Goal: Task Accomplishment & Management: Manage account settings

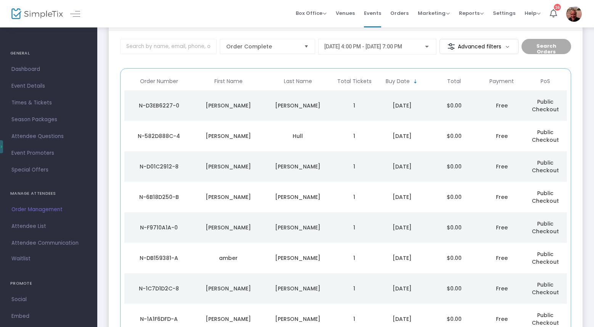
scroll to position [114, 0]
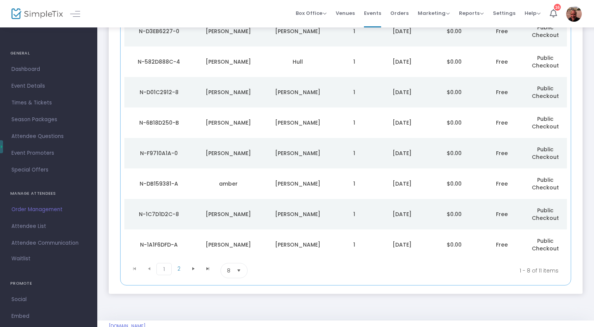
click at [230, 275] on span "8" at bounding box center [228, 271] width 3 height 8
click at [232, 227] on span "25" at bounding box center [230, 225] width 6 height 8
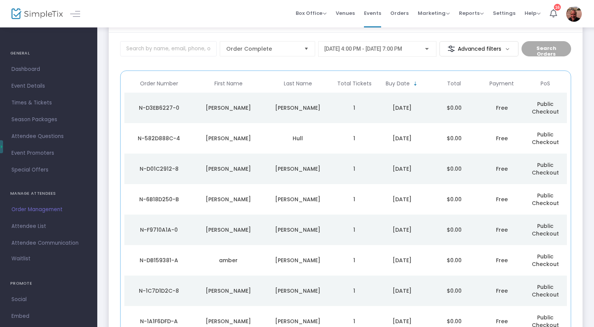
scroll to position [0, 0]
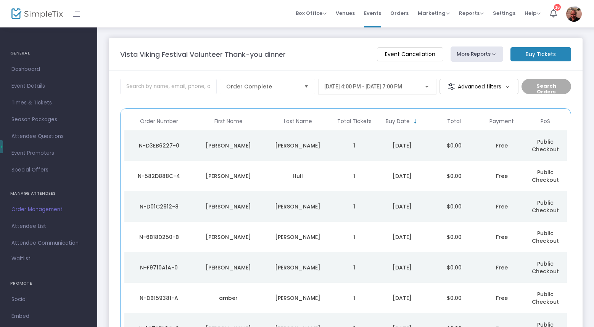
click at [174, 146] on div "N-D3EB6227-0" at bounding box center [159, 146] width 66 height 8
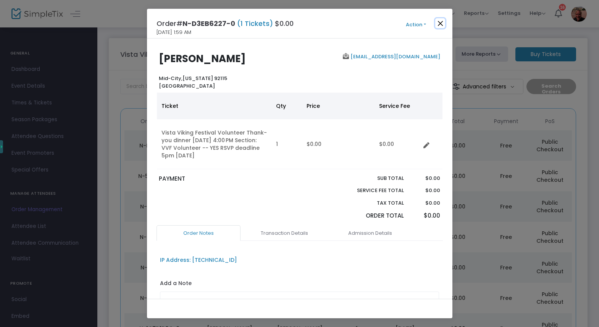
click at [439, 22] on button "Close" at bounding box center [440, 23] width 10 height 10
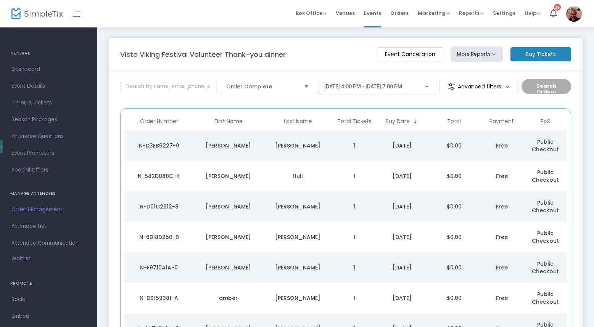
click at [471, 58] on button "More Reports" at bounding box center [477, 54] width 53 height 15
click at [471, 73] on li "Export Sales Report" at bounding box center [491, 72] width 80 height 15
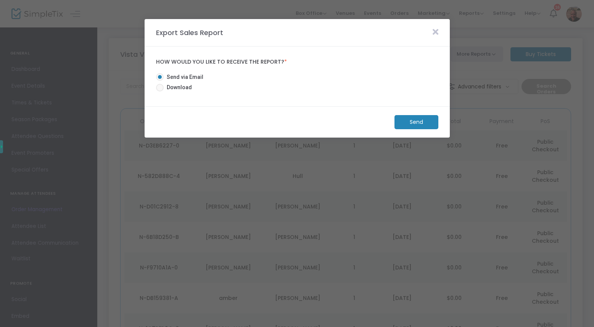
click at [167, 87] on span "Download" at bounding box center [178, 88] width 28 height 8
click at [160, 92] on input "Download" at bounding box center [159, 92] width 0 height 0
radio input "true"
click at [190, 79] on span "Send via Email" at bounding box center [184, 77] width 40 height 8
click at [160, 81] on input "Send via Email" at bounding box center [159, 81] width 0 height 0
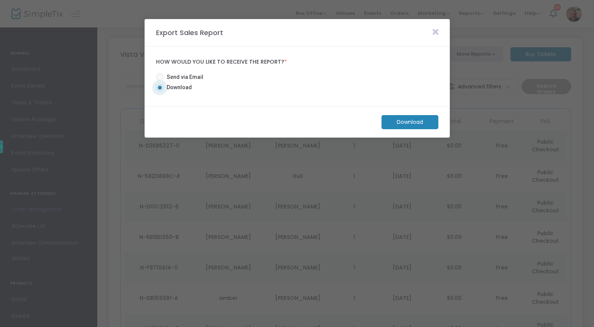
radio input "true"
click at [176, 87] on span "Download" at bounding box center [178, 88] width 28 height 8
click at [160, 92] on input "Download" at bounding box center [159, 92] width 0 height 0
radio input "true"
click at [393, 125] on m-button "Download" at bounding box center [409, 122] width 57 height 14
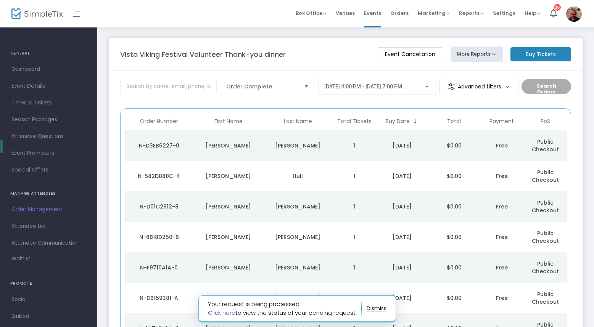
click at [222, 312] on link "Click here" at bounding box center [221, 313] width 27 height 8
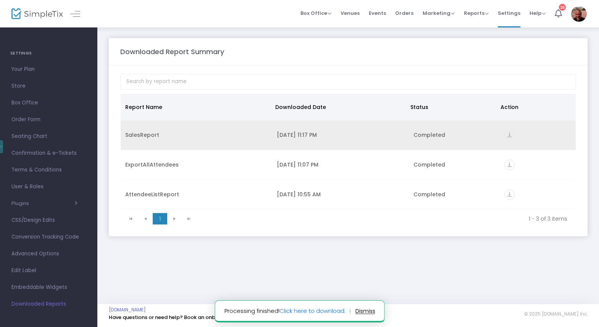
click at [503, 132] on td "vertical_align_bottom" at bounding box center [537, 136] width 76 height 30
drag, startPoint x: 139, startPoint y: 135, endPoint x: 144, endPoint y: 135, distance: 5.3
click at [142, 135] on div "SalesReport" at bounding box center [196, 135] width 142 height 8
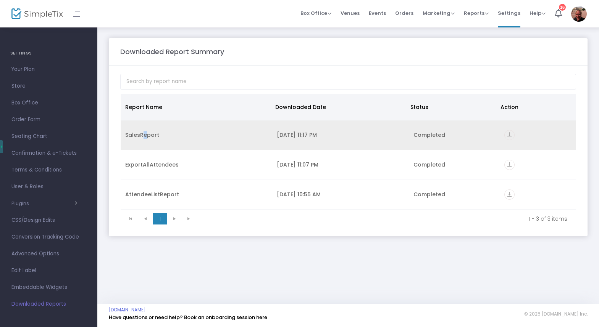
click at [510, 134] on icon "vertical_align_bottom" at bounding box center [509, 135] width 10 height 10
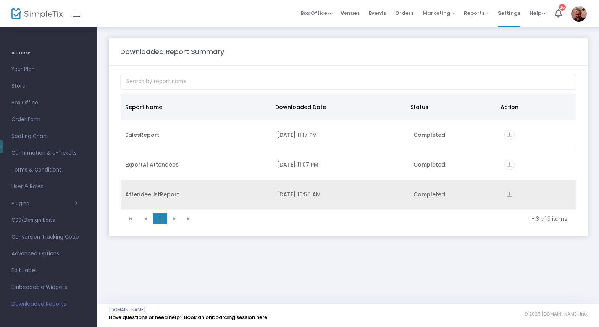
click at [163, 195] on div "AttendeeListReport" at bounding box center [196, 195] width 142 height 8
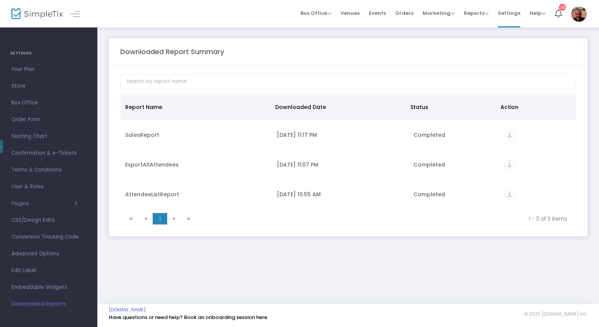
click at [32, 13] on img at bounding box center [36, 13] width 51 height 11
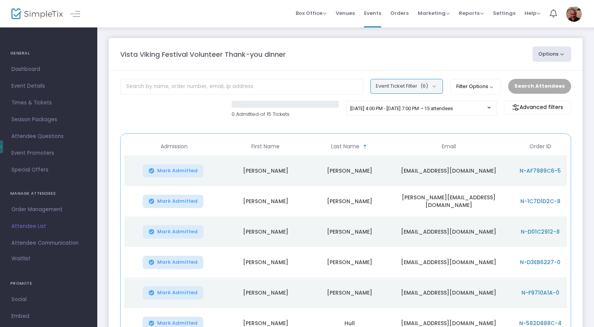
click at [400, 87] on button "Event Ticket Filter (6)" at bounding box center [406, 86] width 72 height 14
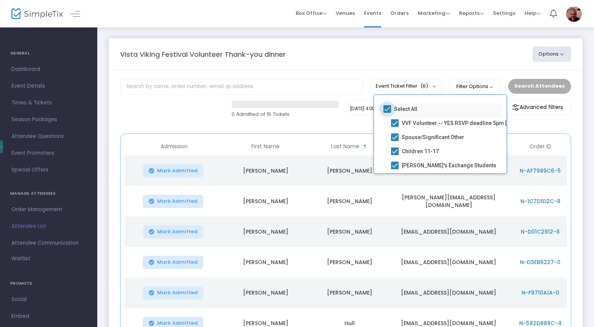
click at [388, 107] on span at bounding box center [387, 109] width 8 height 8
click at [387, 113] on input "Select All" at bounding box center [387, 113] width 0 height 0
checkbox input "false"
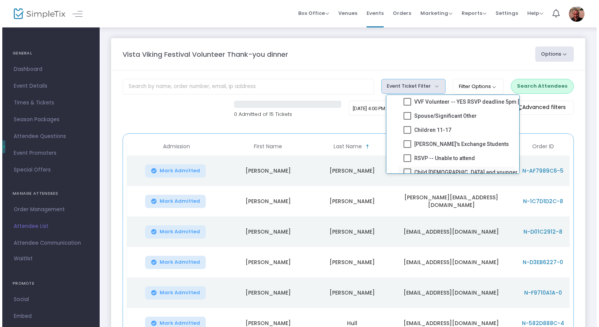
scroll to position [40, 0]
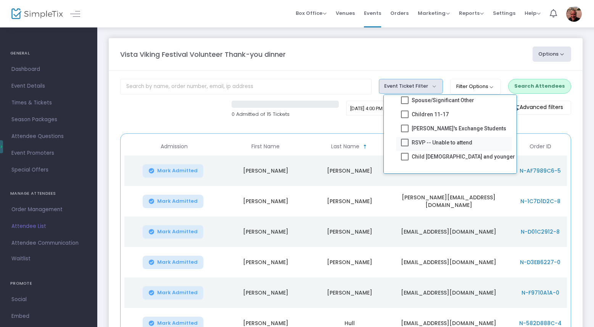
click at [404, 140] on span at bounding box center [405, 143] width 8 height 8
click at [404, 146] on input "RSVP -- Unable to attend" at bounding box center [404, 146] width 0 height 0
checkbox input "true"
click at [543, 124] on div "0 Admitted of 15 Tickets 10/4/2025 @ 4:00 PM - 10/4/2025 @ 7:00 PM • 15 attende…" at bounding box center [345, 114] width 459 height 26
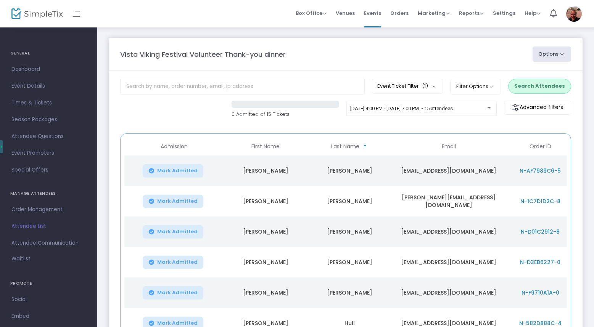
click at [532, 89] on button "Search Attendees" at bounding box center [539, 86] width 63 height 14
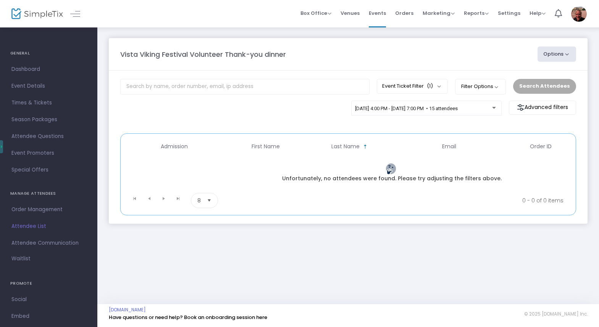
drag, startPoint x: 507, startPoint y: 55, endPoint x: 497, endPoint y: 51, distance: 10.4
click at [507, 55] on div "Vista Viking Festival Volunteer Thank-you dinner" at bounding box center [324, 54] width 417 height 10
